Goal: Task Accomplishment & Management: Use online tool/utility

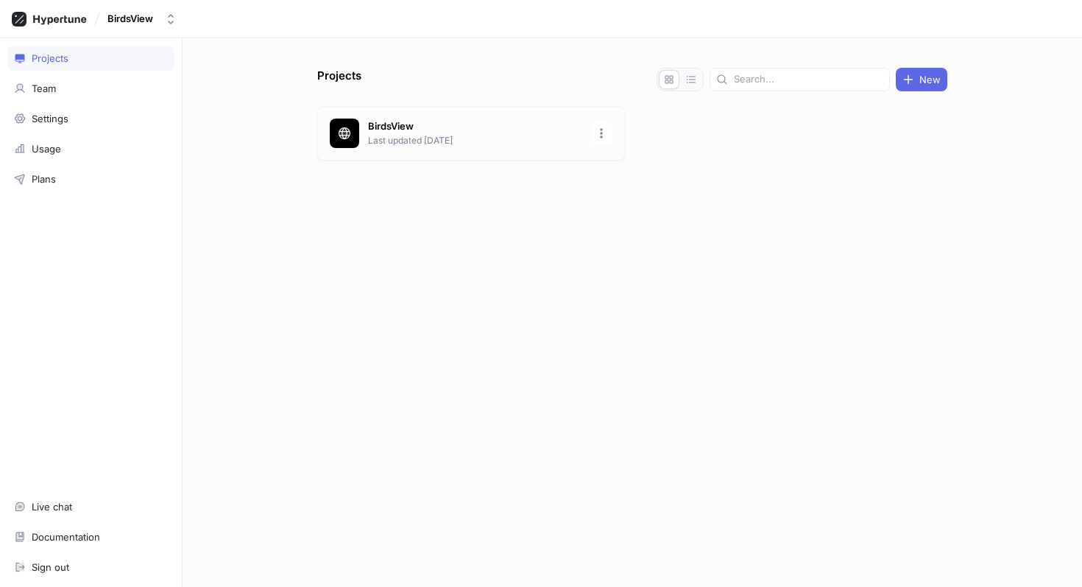
click at [465, 124] on p "BirdsView" at bounding box center [474, 126] width 213 height 15
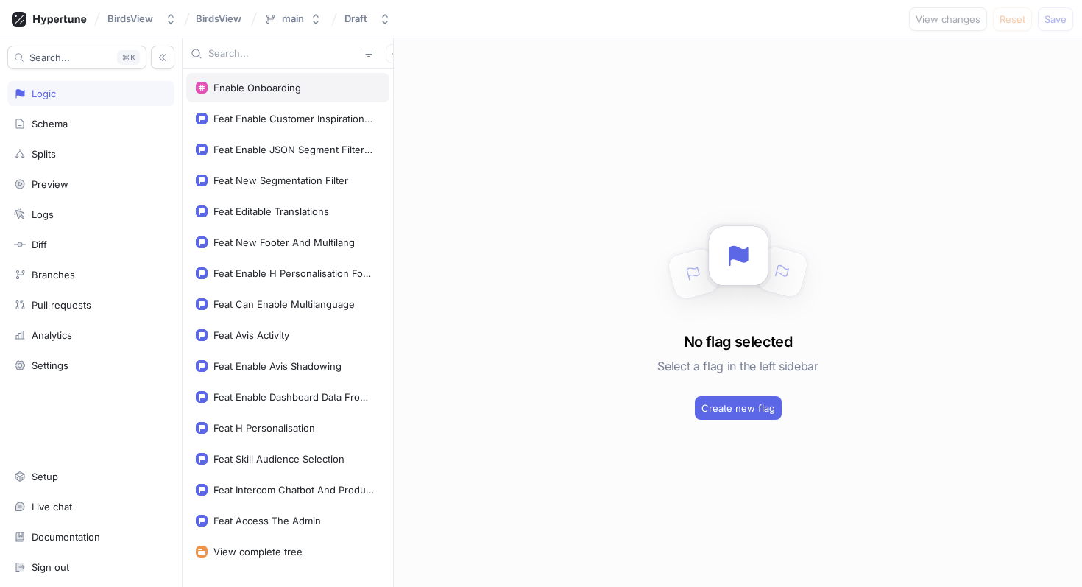
click at [278, 91] on div "Enable Onboarding" at bounding box center [257, 88] width 88 height 12
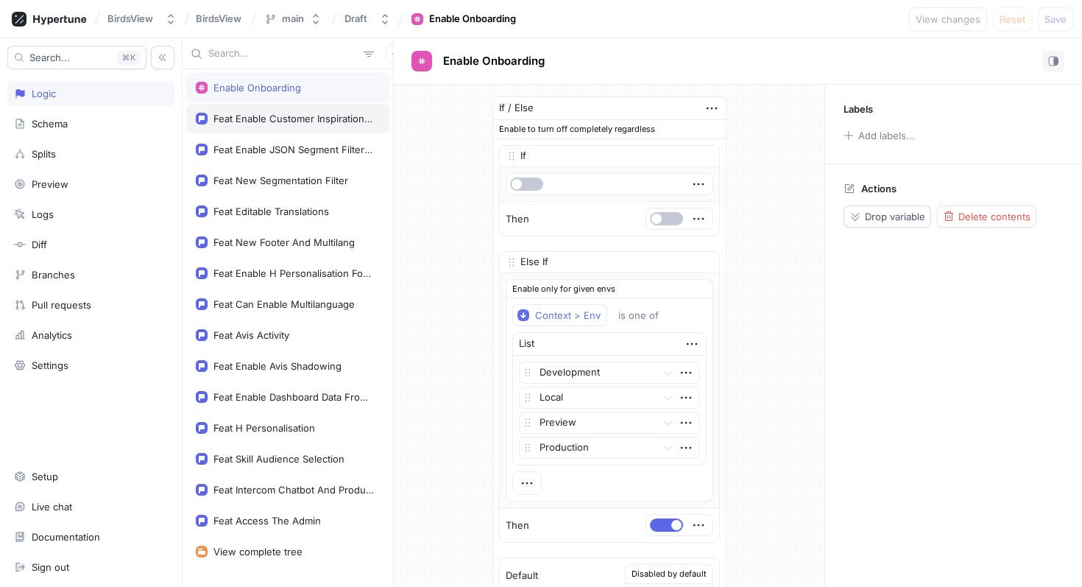
click at [272, 115] on div "Feat Enable Customer Inspiration Skill" at bounding box center [293, 119] width 160 height 12
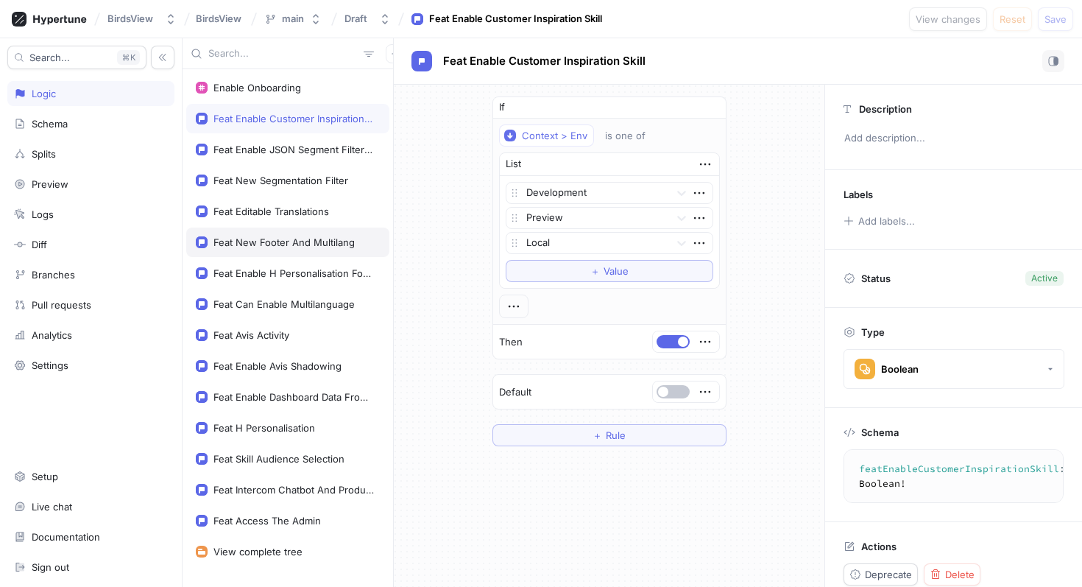
click at [267, 236] on div "Feat New Footer And Multilang" at bounding box center [283, 242] width 141 height 12
type textarea "featNewFooterAndMultilang: Boolean!"
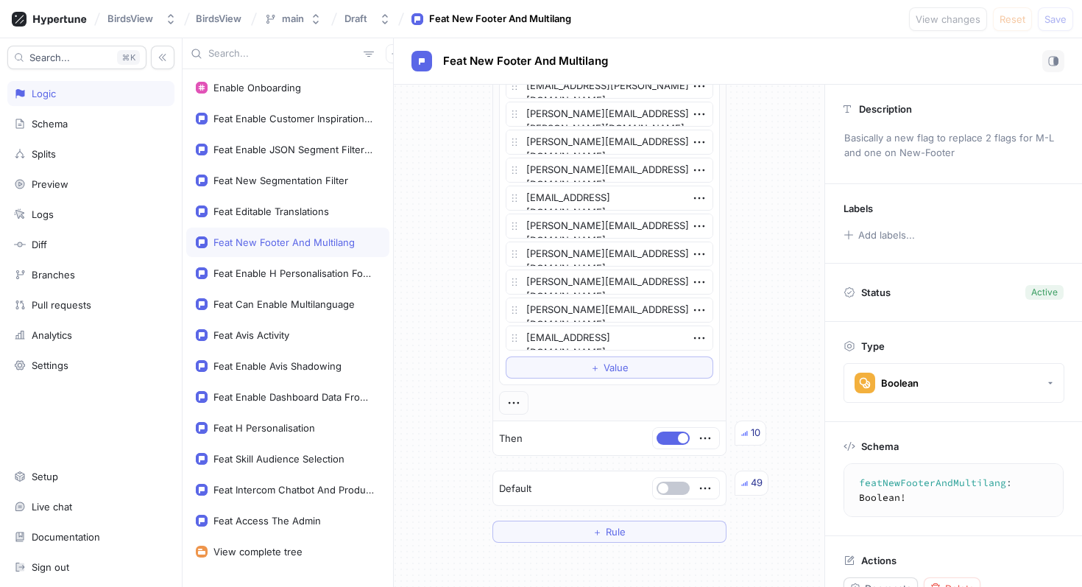
scroll to position [697, 0]
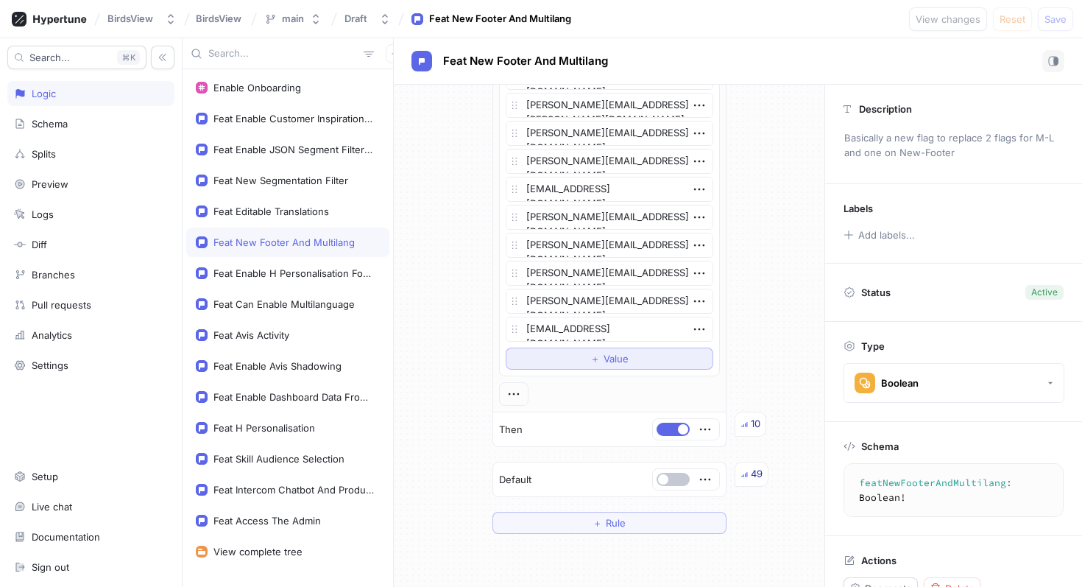
click at [576, 362] on button "＋ Value" at bounding box center [610, 358] width 208 height 22
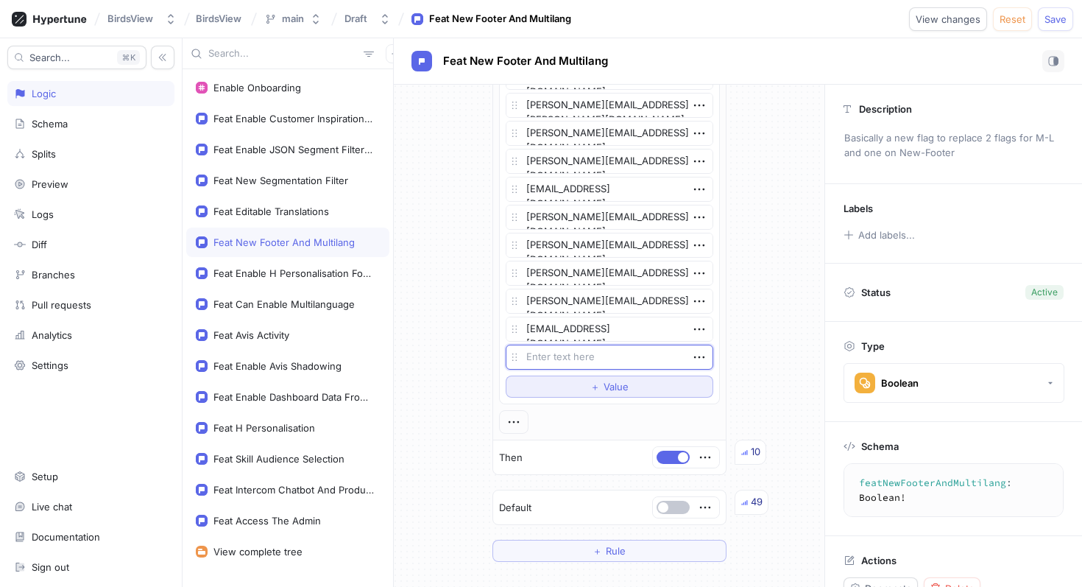
type textarea "x"
type textarea "[PERSON_NAME][EMAIL_ADDRESS][PERSON_NAME][DOMAIN_NAME]"
click at [1048, 18] on span "Save" at bounding box center [1056, 19] width 22 height 9
type textarea "x"
